Goal: Transaction & Acquisition: Purchase product/service

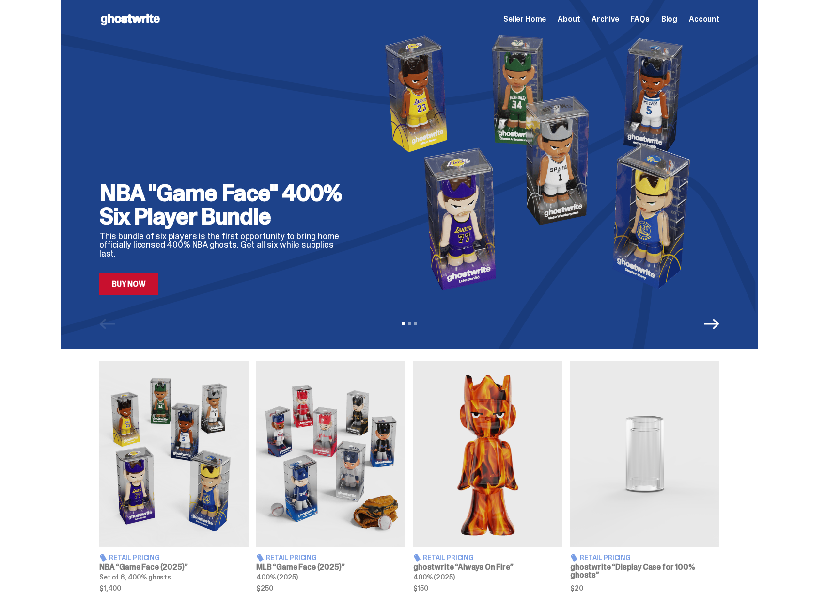
click at [146, 284] on link "Buy Now" at bounding box center [128, 283] width 59 height 21
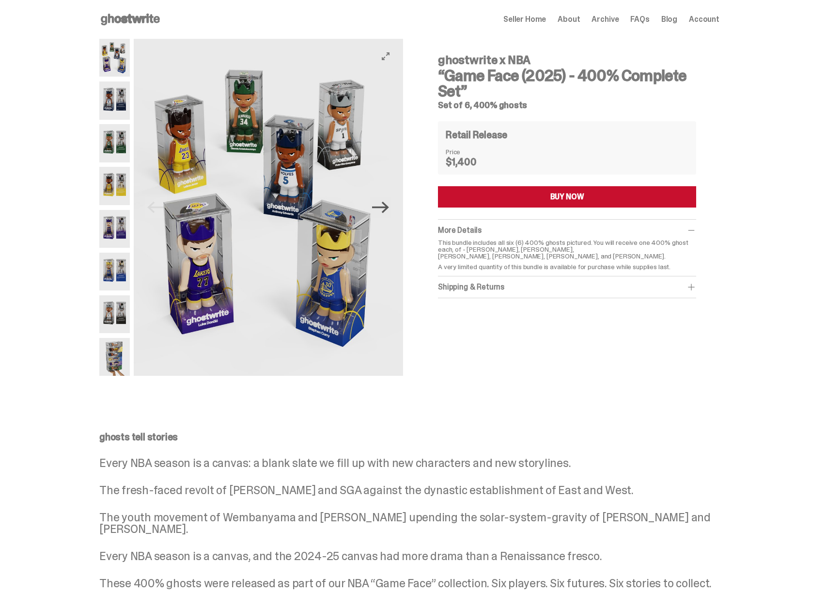
click at [389, 207] on icon "Next" at bounding box center [380, 208] width 17 height 12
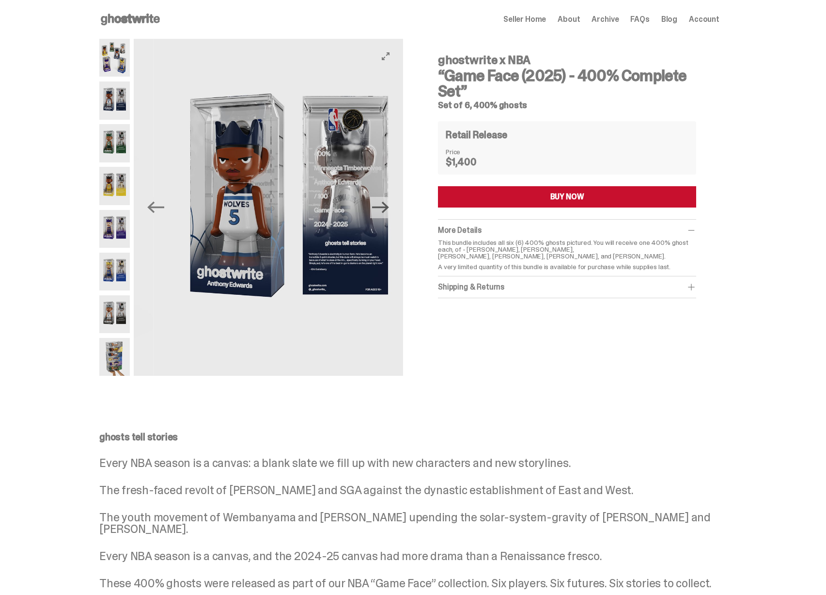
click at [381, 212] on icon "Next" at bounding box center [380, 207] width 17 height 17
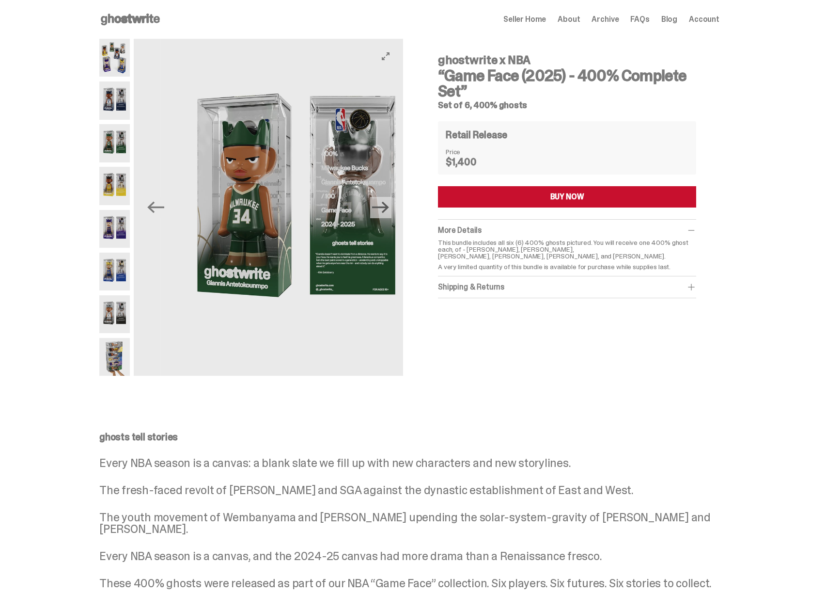
click at [382, 212] on icon "Next" at bounding box center [380, 207] width 17 height 17
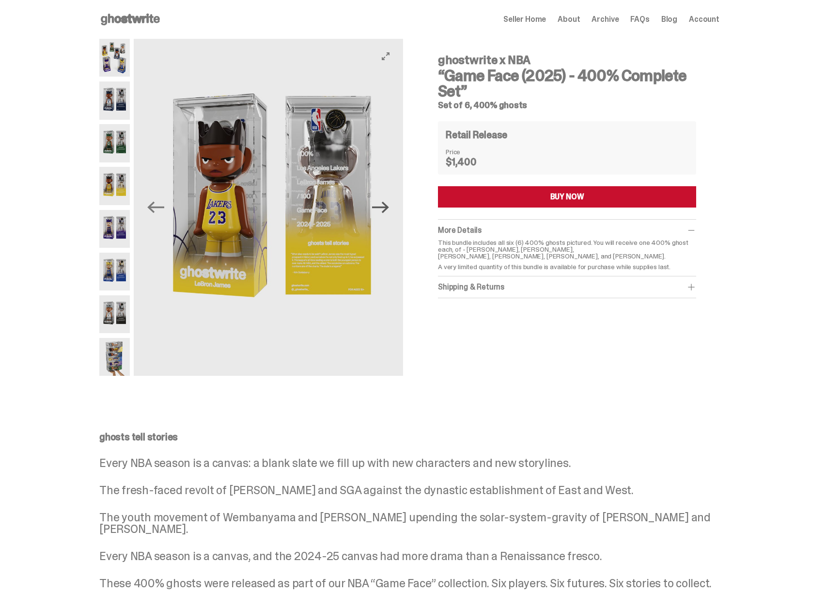
click at [382, 212] on icon "Next" at bounding box center [380, 207] width 17 height 17
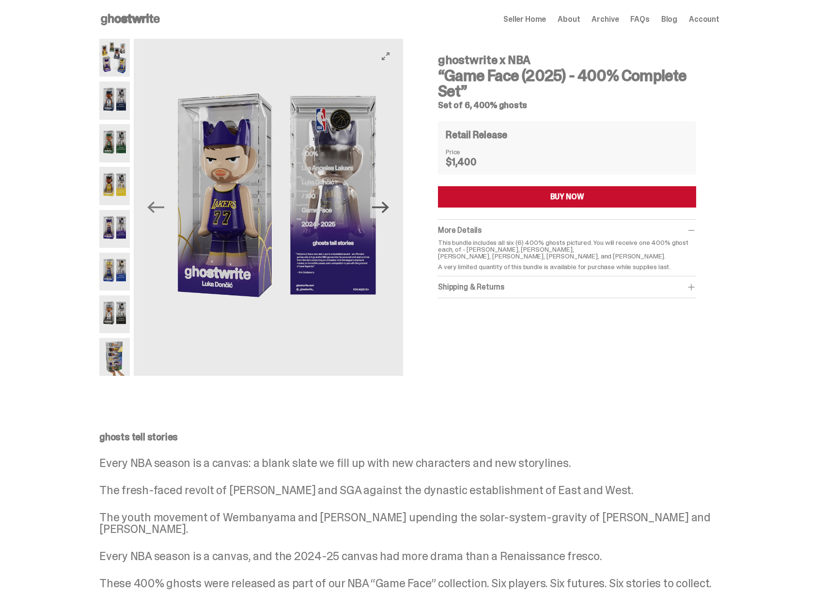
click at [382, 212] on icon "Next" at bounding box center [380, 207] width 17 height 17
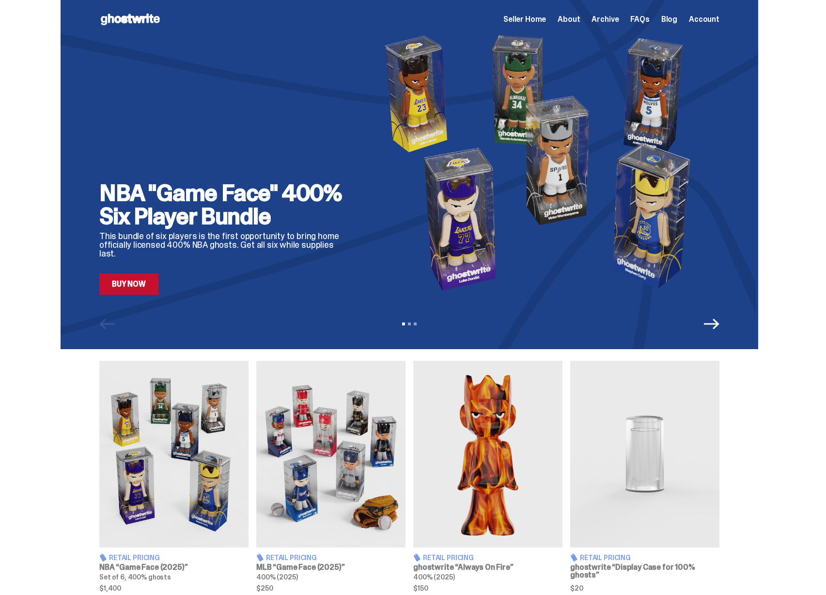
click at [144, 20] on use at bounding box center [130, 20] width 59 height 12
click at [580, 17] on span "About" at bounding box center [569, 20] width 22 height 8
click at [462, 230] on img at bounding box center [543, 162] width 353 height 265
click at [136, 276] on link "Buy Now" at bounding box center [128, 283] width 59 height 21
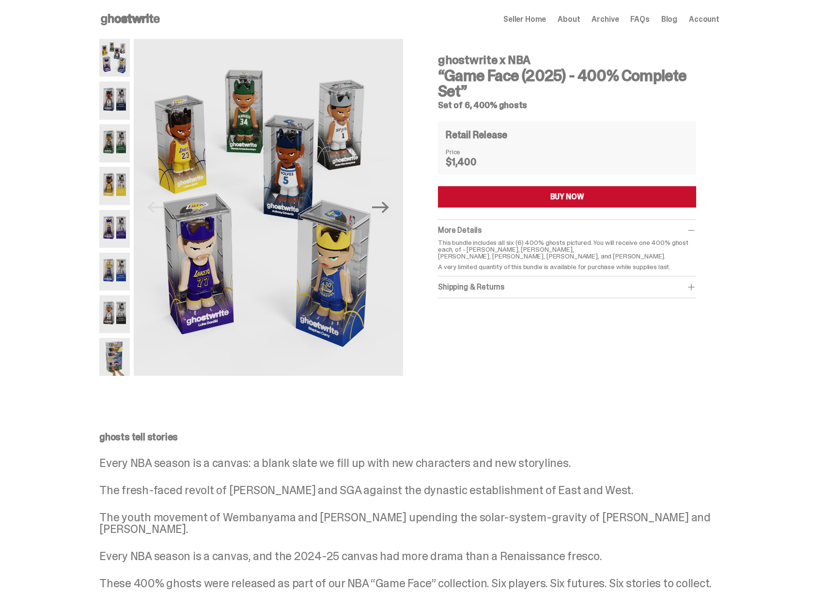
click at [534, 198] on button "BUY NOW" at bounding box center [567, 196] width 258 height 21
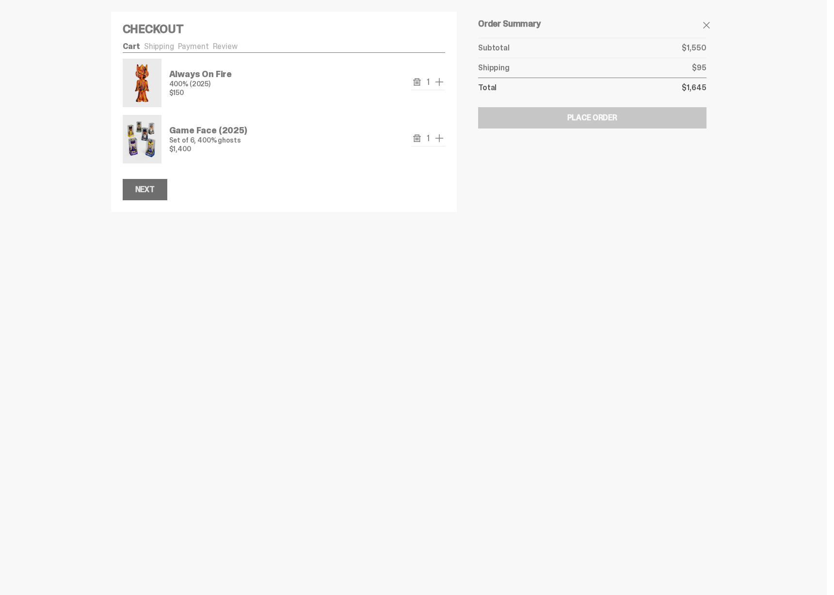
click at [139, 195] on button "Next" at bounding box center [145, 189] width 45 height 21
